Goal: Obtain resource: Obtain resource

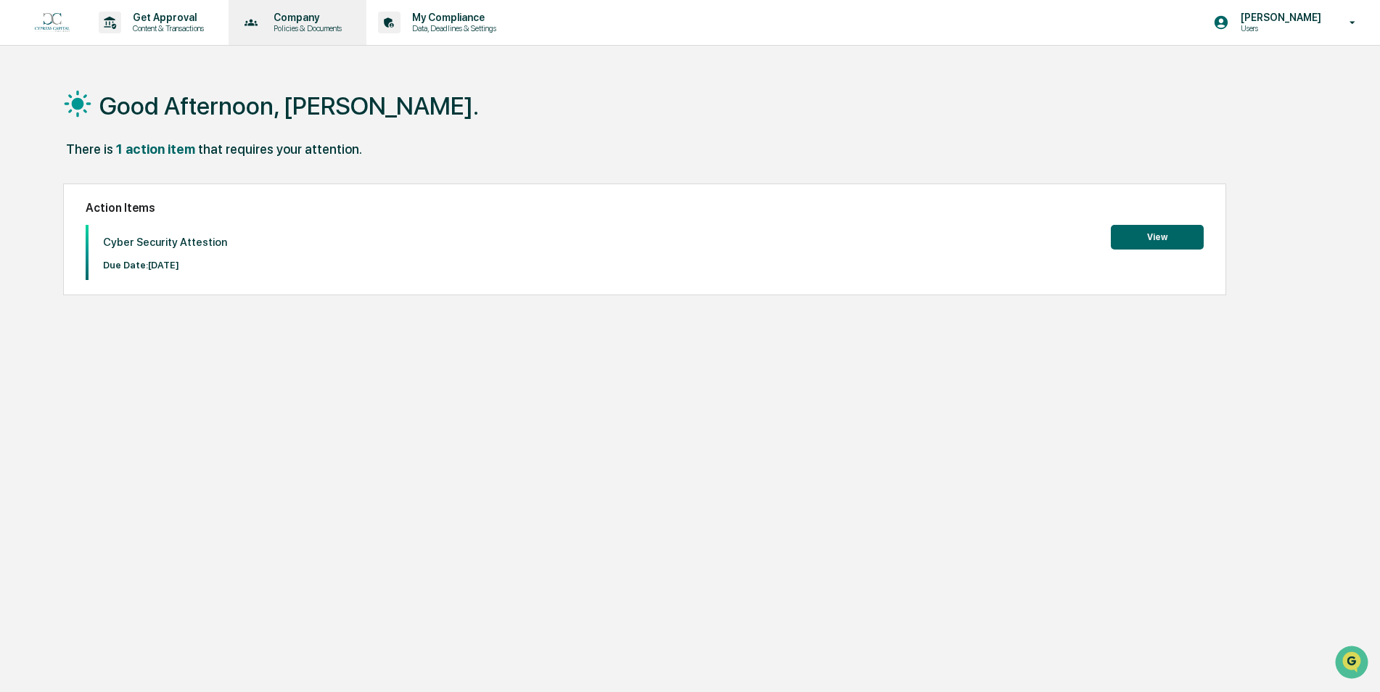
click at [307, 34] on div "Company Policies & Documents" at bounding box center [296, 22] width 124 height 45
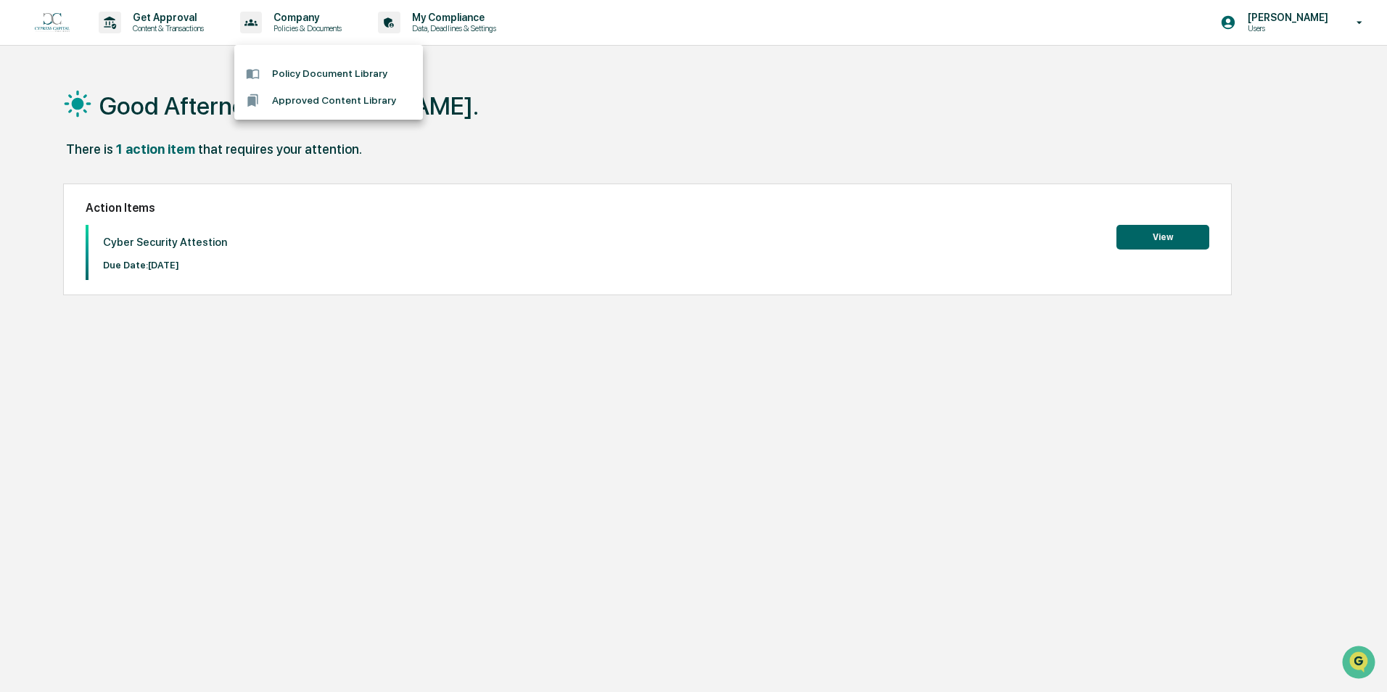
click at [329, 90] on li "Approved Content Library" at bounding box center [328, 100] width 189 height 27
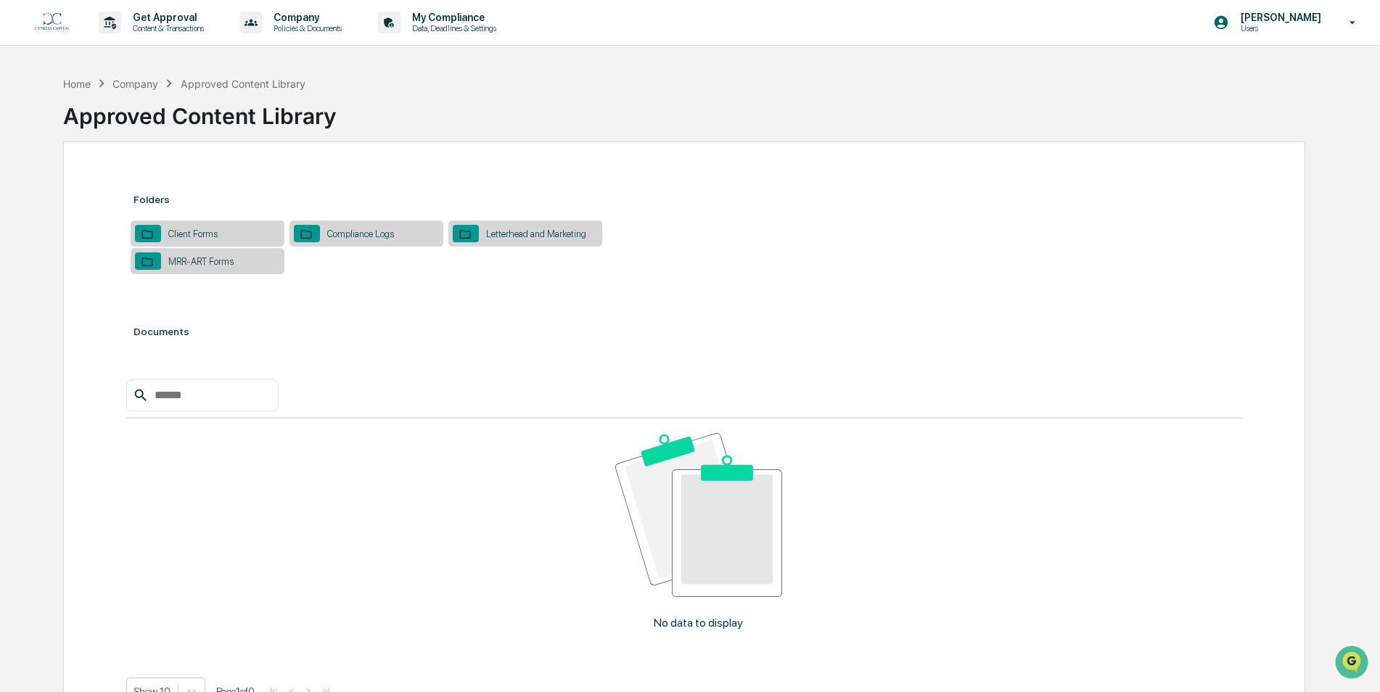
click at [213, 224] on div "Client Forms" at bounding box center [208, 234] width 154 height 26
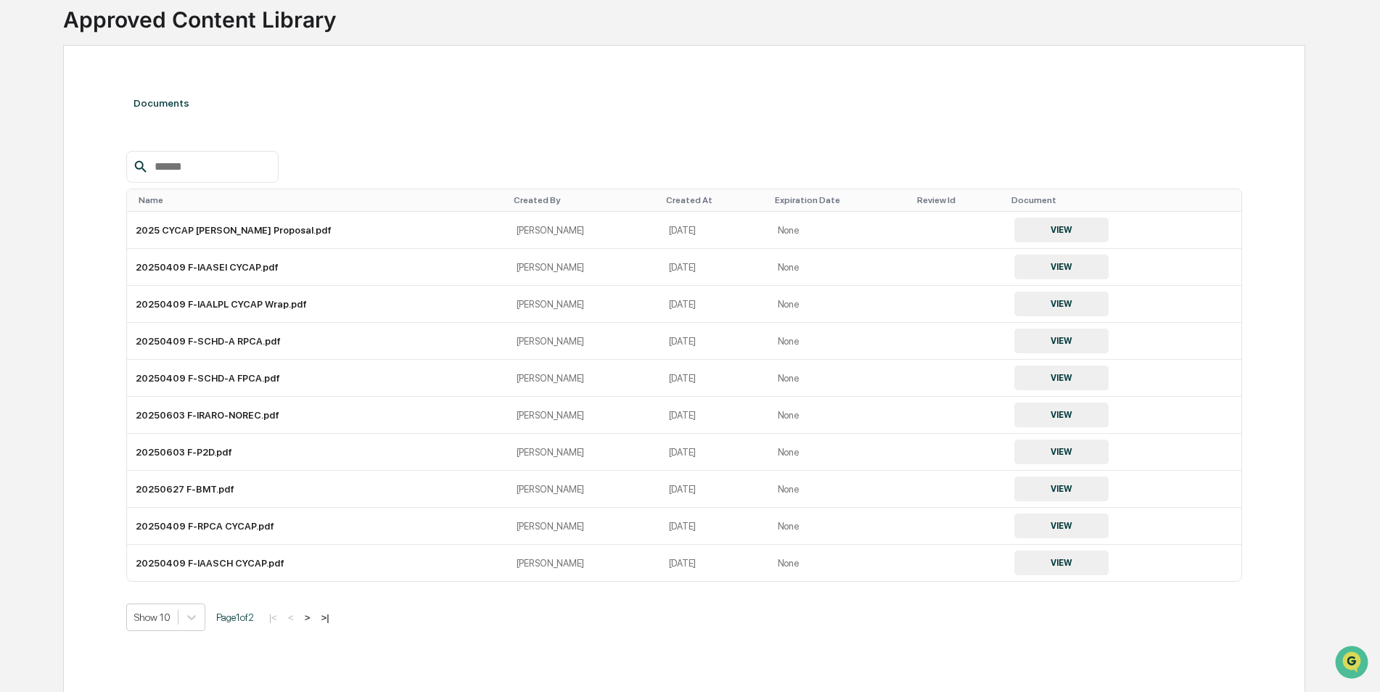
scroll to position [110, 0]
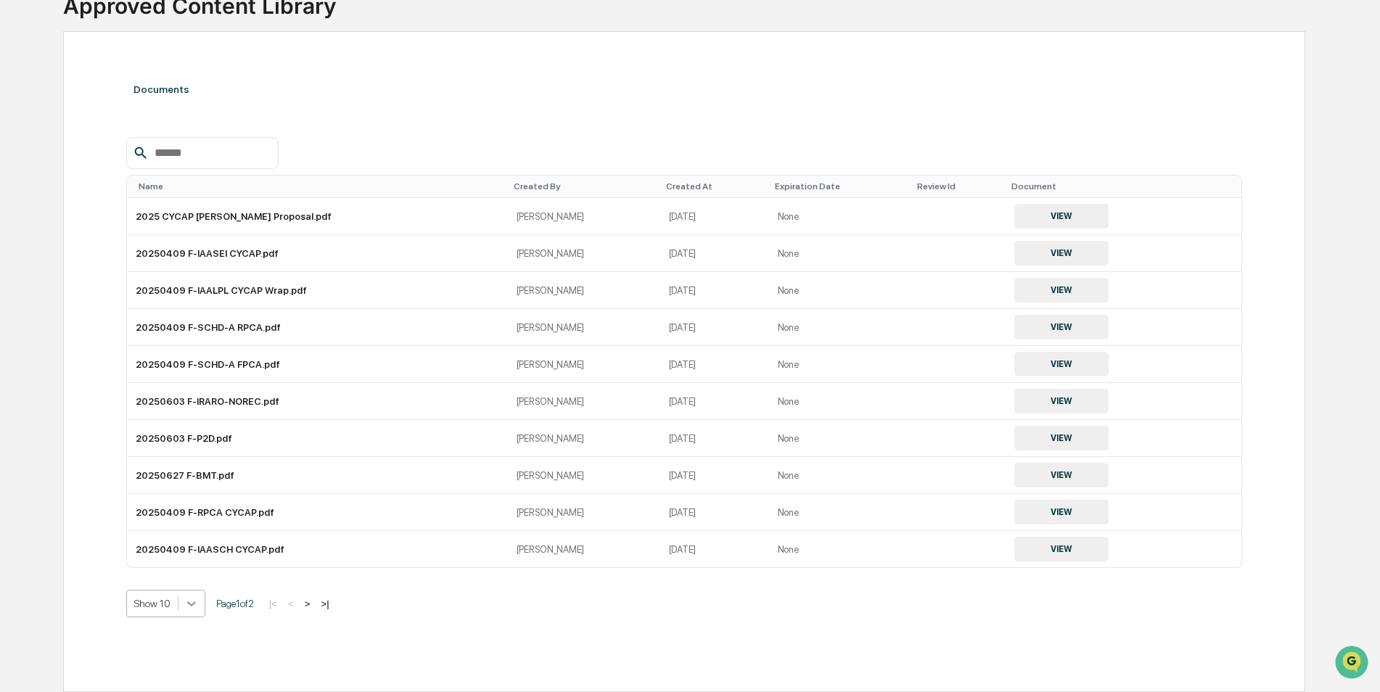
click at [194, 607] on body "Get Approval Content & Transactions Company Policies & Documents My Compliance …" at bounding box center [690, 291] width 1380 height 802
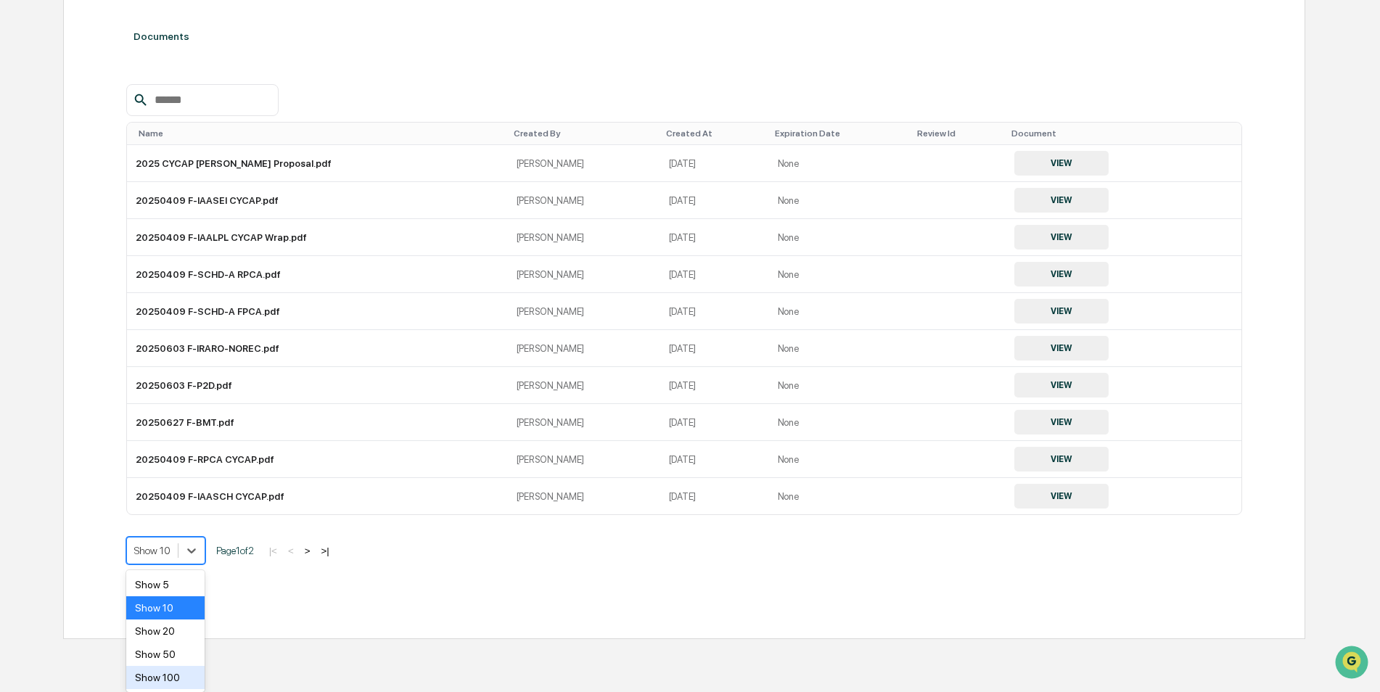
click at [168, 673] on div "Show 100" at bounding box center [165, 677] width 79 height 23
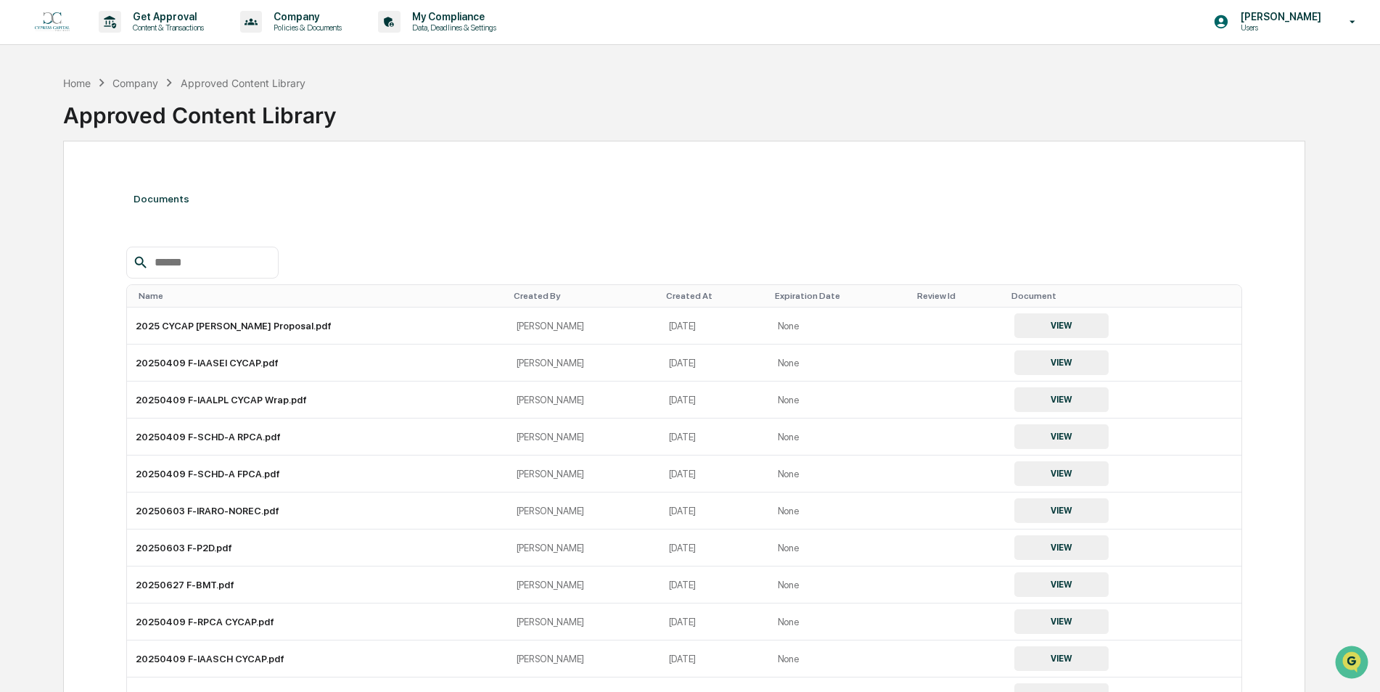
scroll to position [0, 0]
click at [215, 82] on div "Approved Content Library" at bounding box center [243, 84] width 125 height 12
click at [287, 21] on p "Company" at bounding box center [305, 18] width 87 height 12
click at [302, 95] on li "Approved Content Library" at bounding box center [328, 100] width 189 height 27
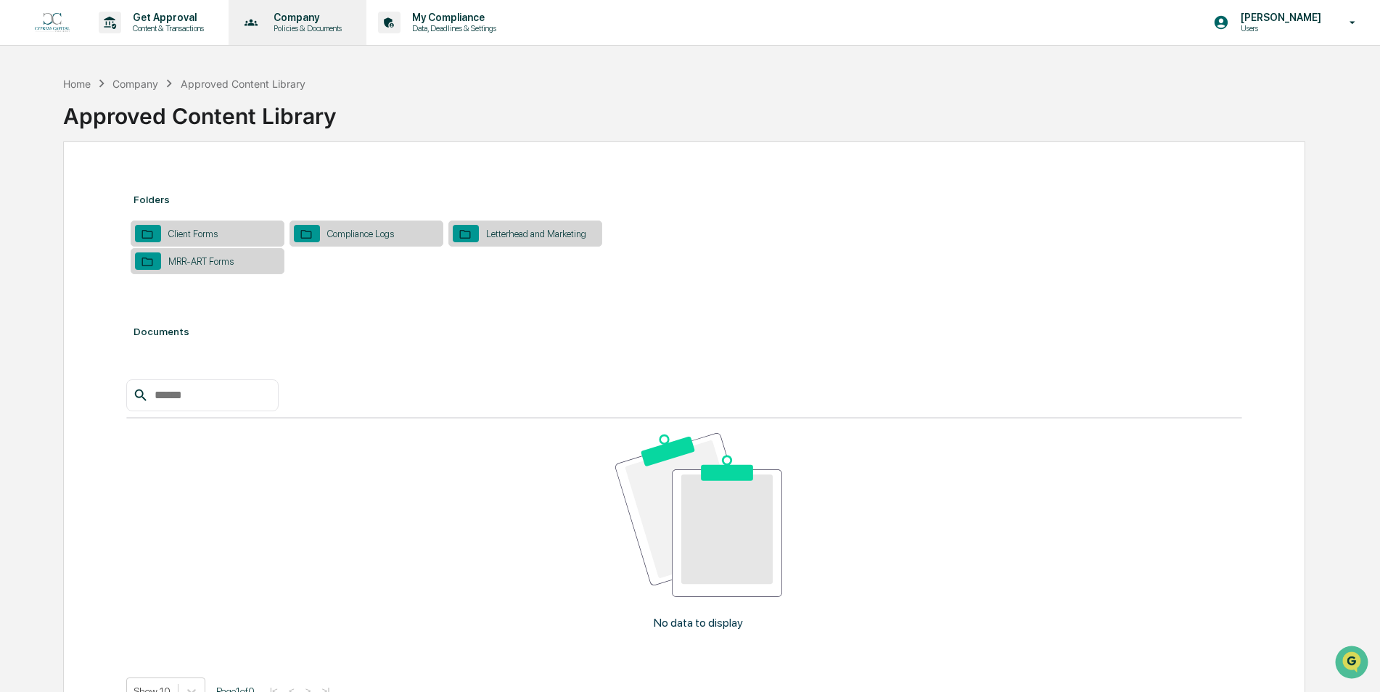
click at [322, 19] on p "Company" at bounding box center [305, 18] width 87 height 12
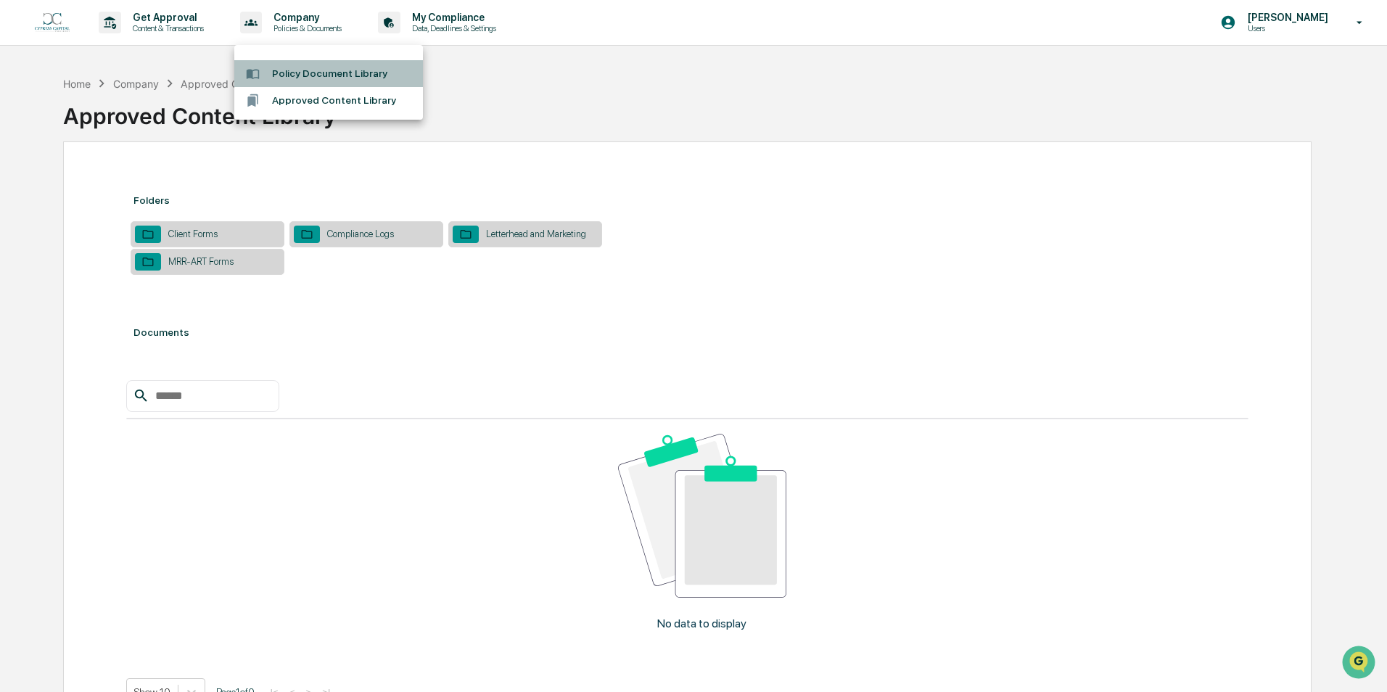
click at [307, 66] on li "Policy Document Library" at bounding box center [328, 73] width 189 height 27
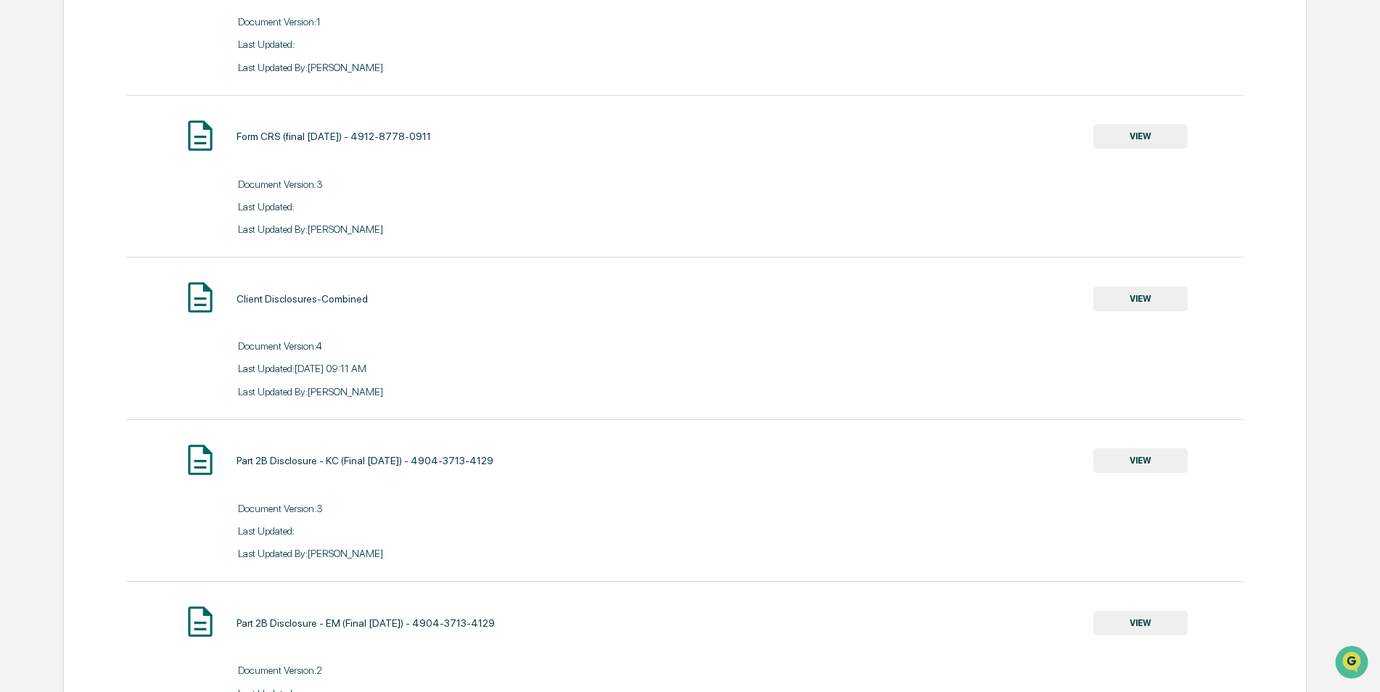
scroll to position [2031, 0]
click at [1140, 303] on button "VIEW" at bounding box center [1140, 297] width 94 height 25
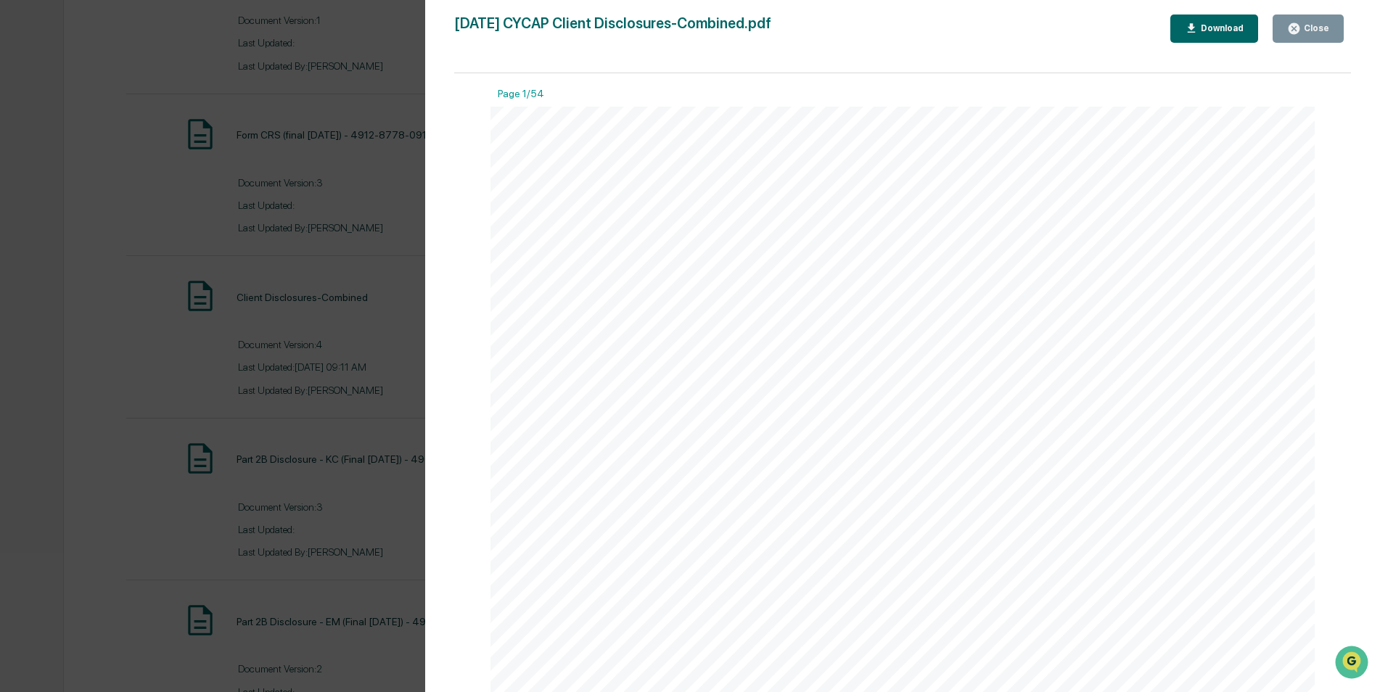
click at [1232, 22] on div "Download" at bounding box center [1214, 29] width 59 height 14
click at [1320, 25] on div "Close" at bounding box center [1315, 28] width 28 height 10
